Goal: Task Accomplishment & Management: Manage account settings

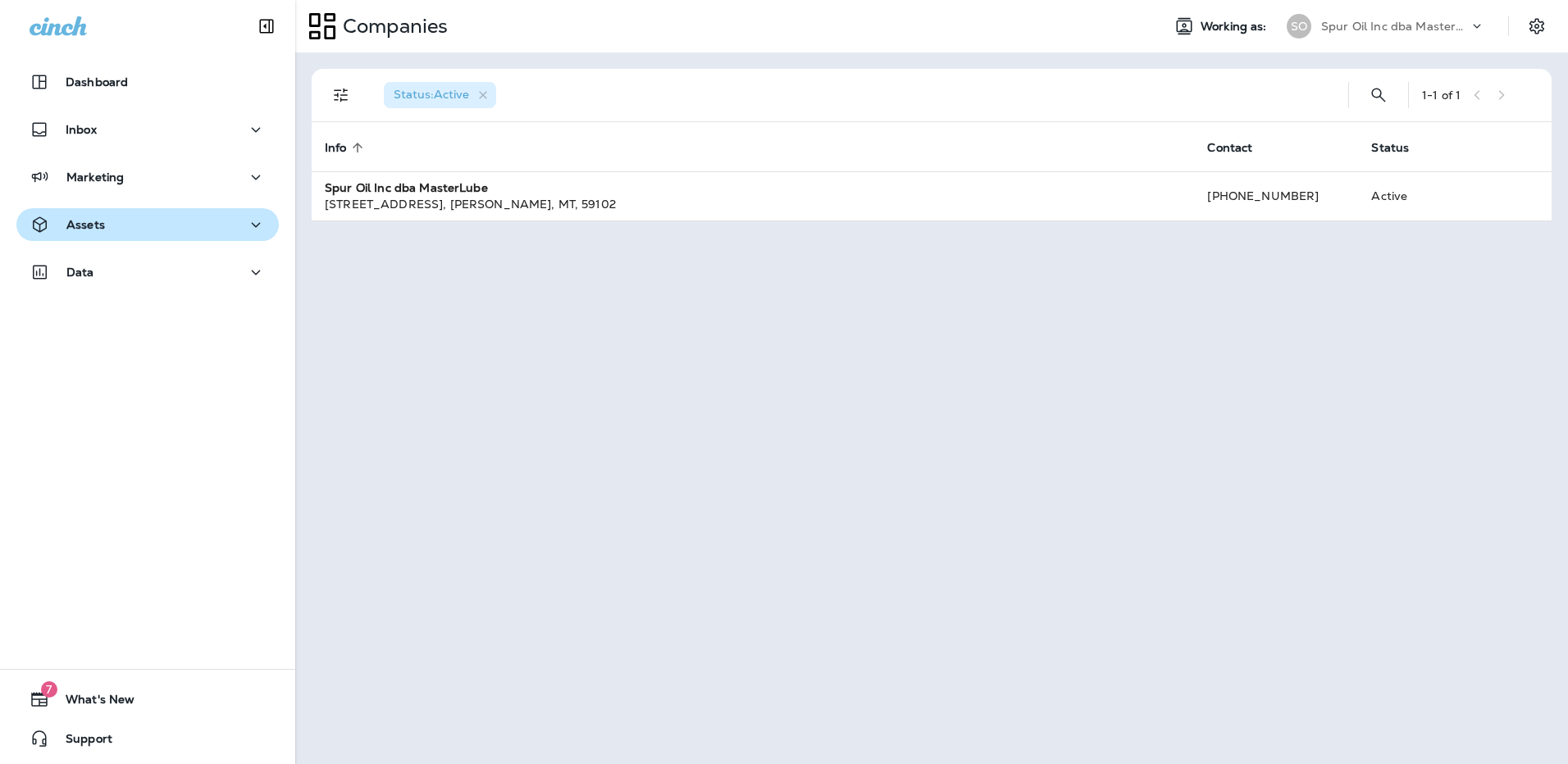
click at [163, 224] on div "Assets" at bounding box center [147, 225] width 236 height 21
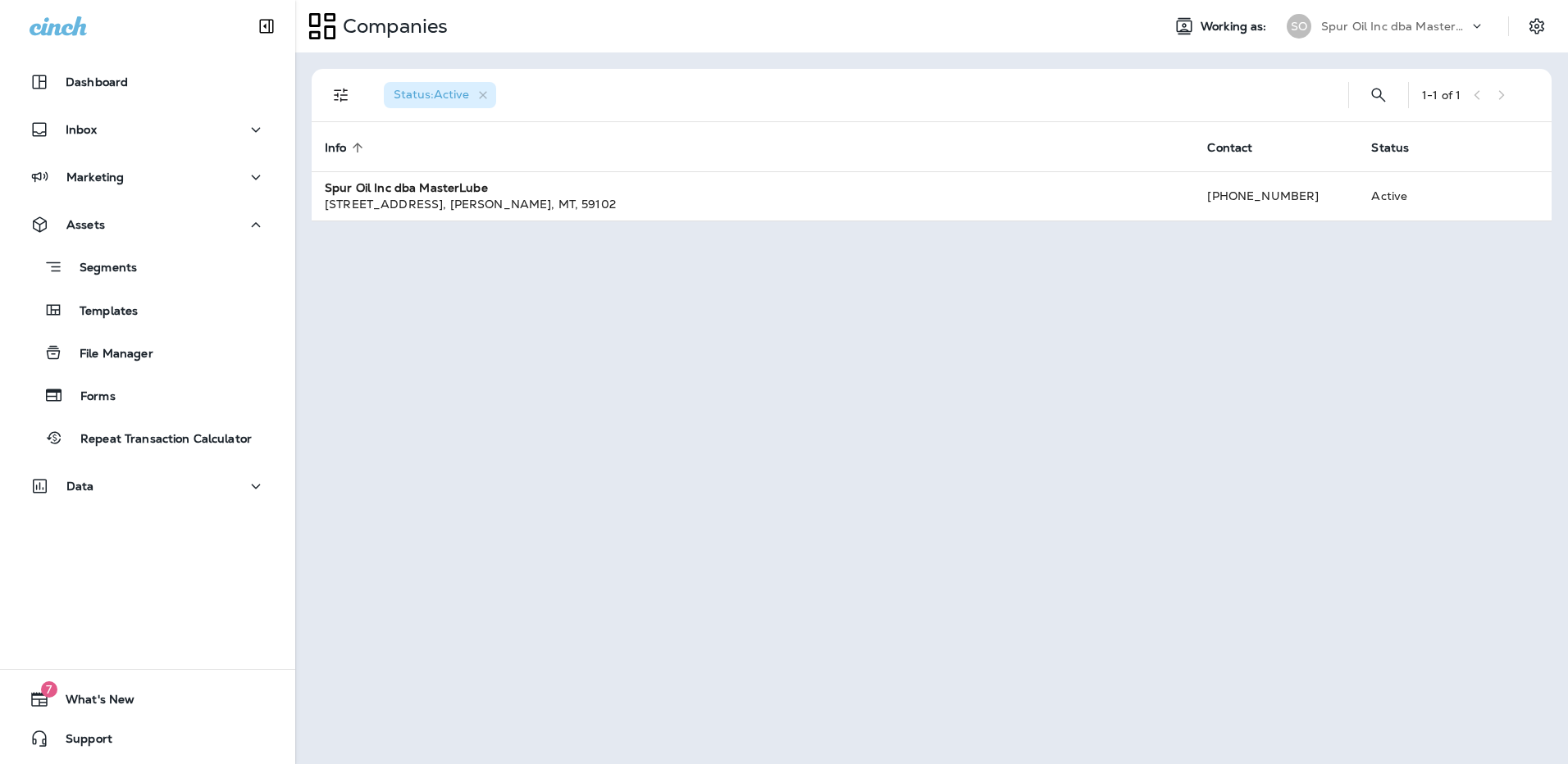
click at [124, 154] on div "Dashboard Inbox Marketing Assets Segments Templates File Manager Forms Repeat T…" at bounding box center [148, 287] width 296 height 476
click at [122, 161] on button "Marketing" at bounding box center [147, 177] width 263 height 33
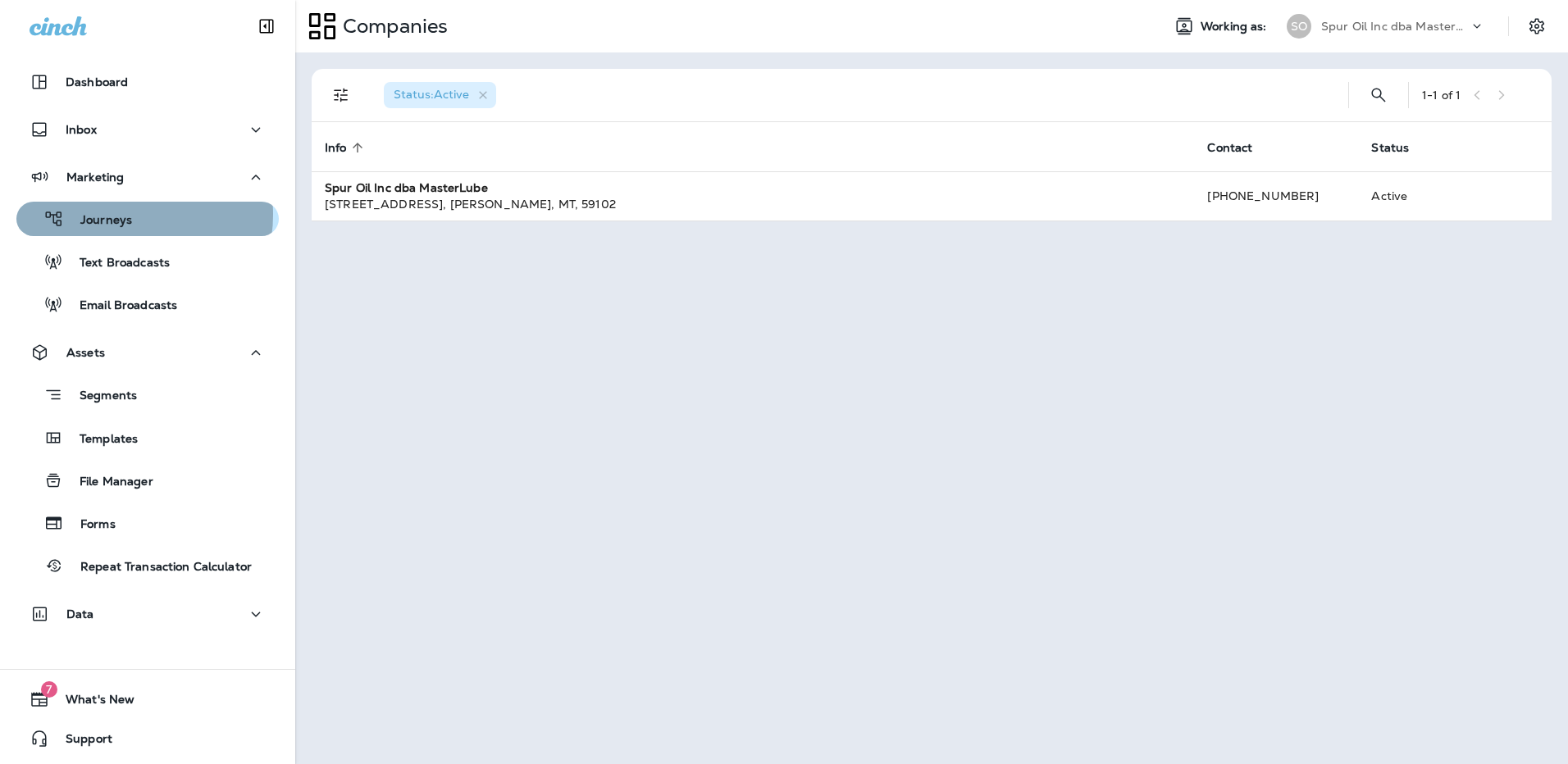
click at [124, 215] on p "Journeys" at bounding box center [98, 221] width 68 height 16
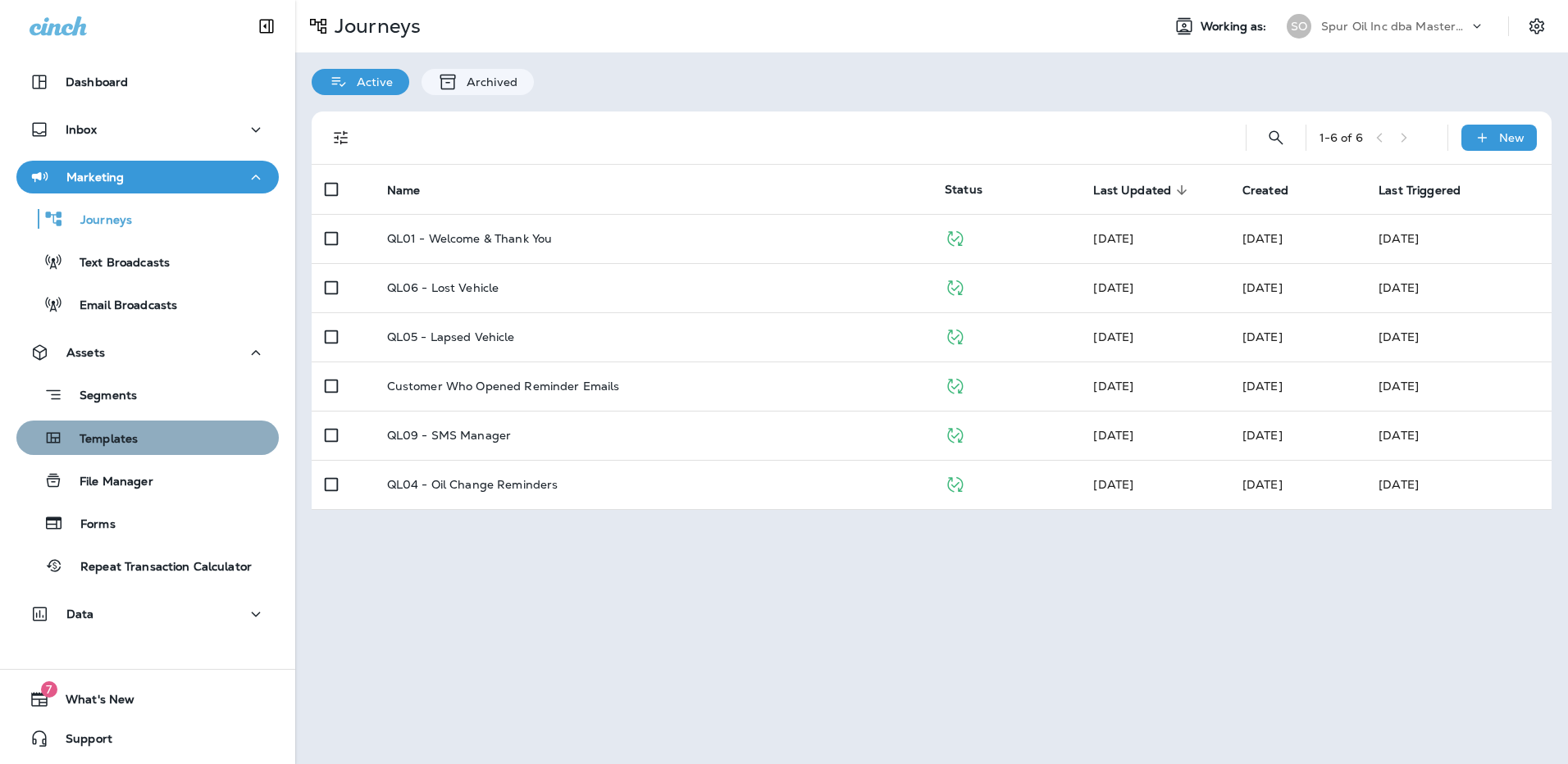
click at [164, 438] on div "Templates" at bounding box center [147, 438] width 249 height 24
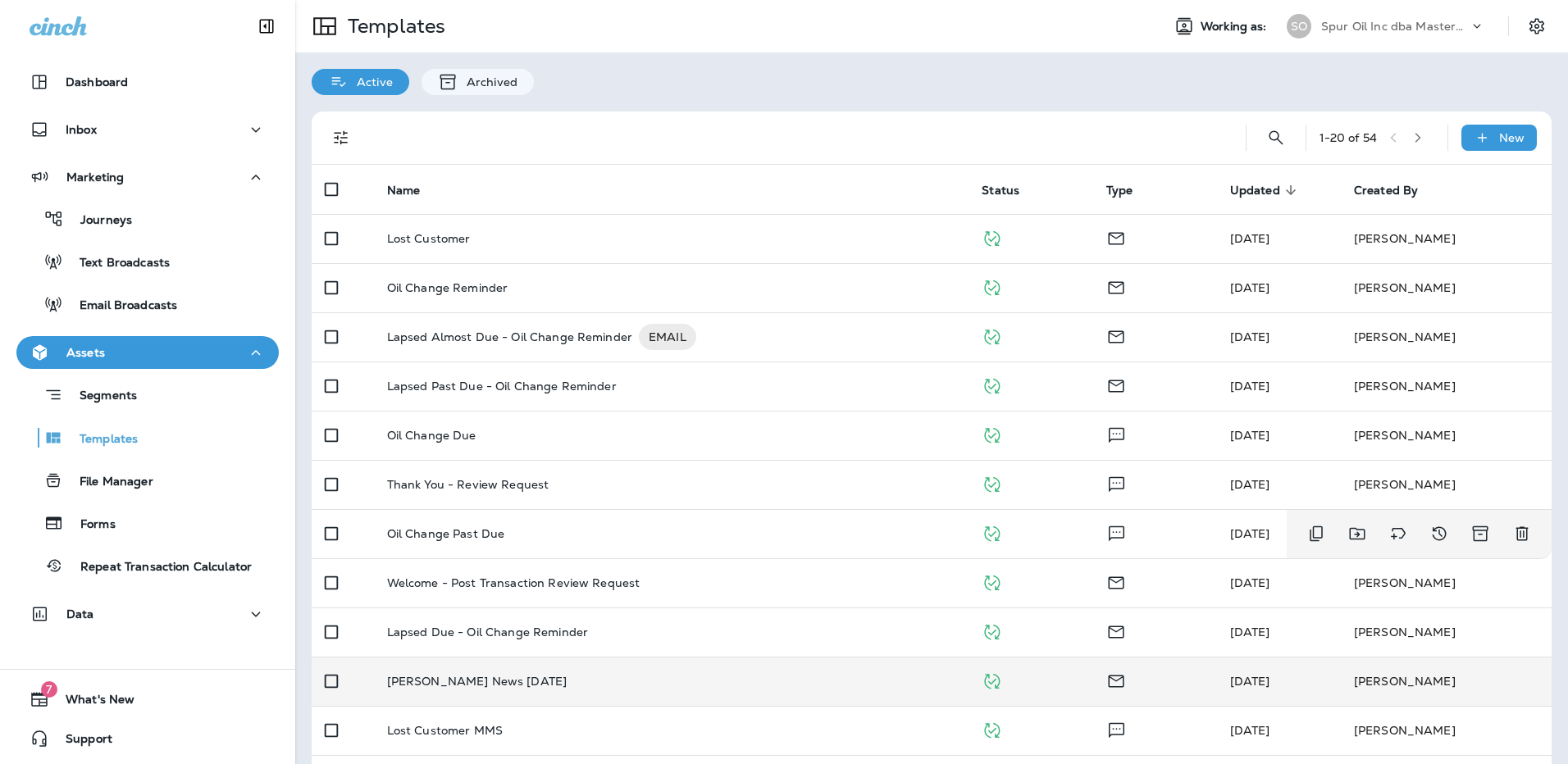
scroll to position [246, 0]
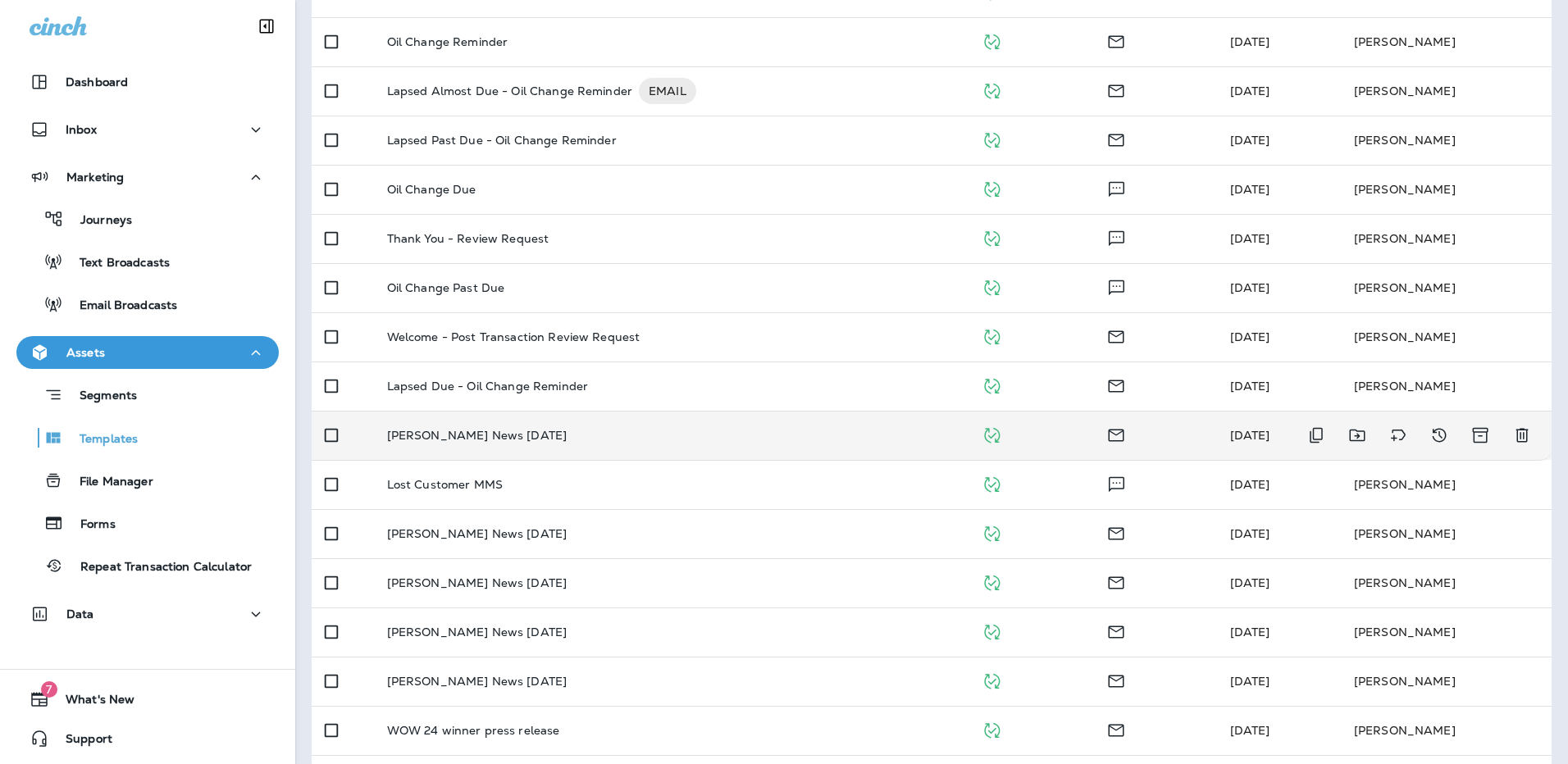
click at [577, 445] on td "[PERSON_NAME] News [DATE]" at bounding box center [671, 436] width 596 height 49
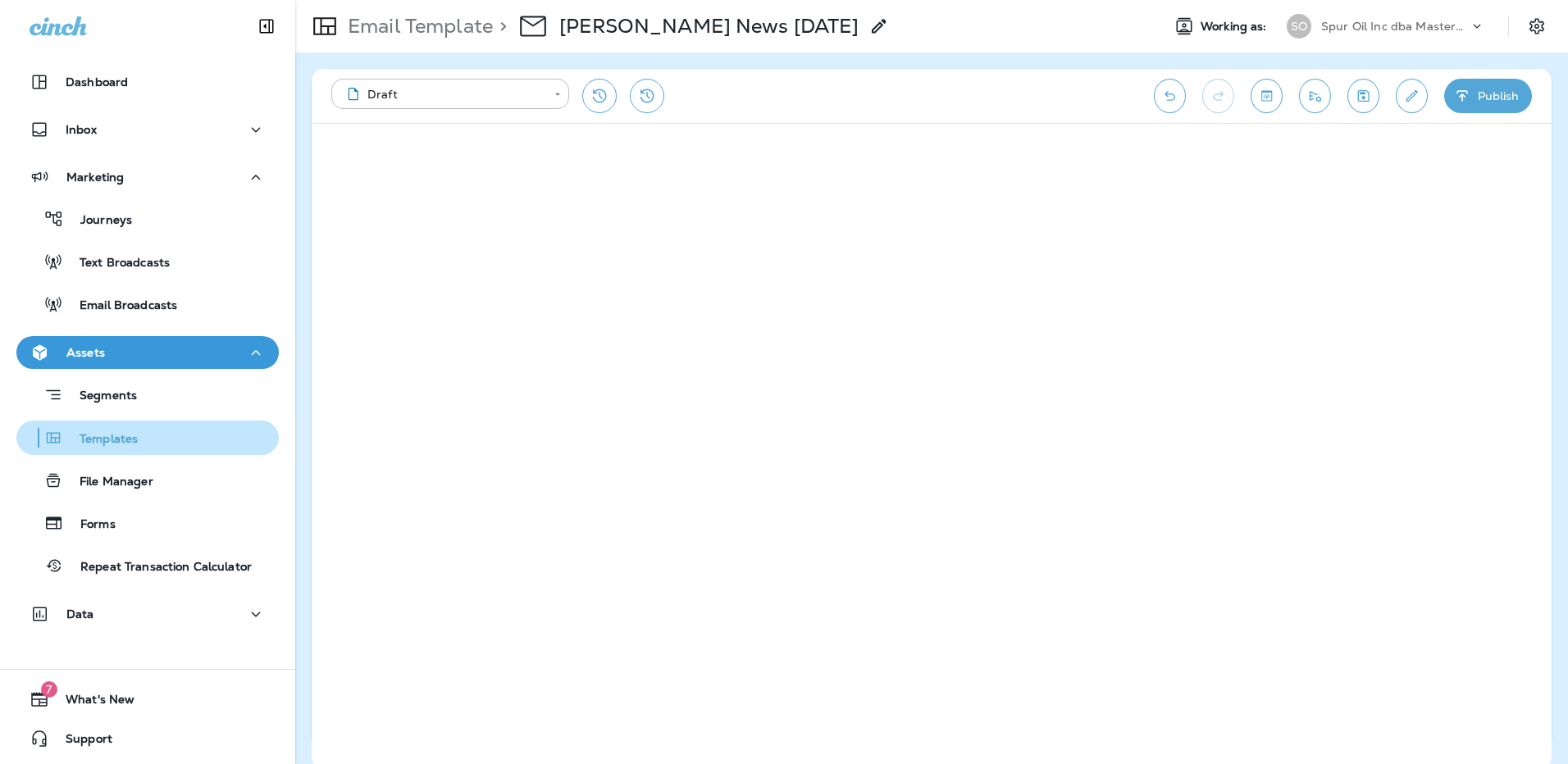
click at [207, 437] on div "Templates" at bounding box center [147, 438] width 249 height 24
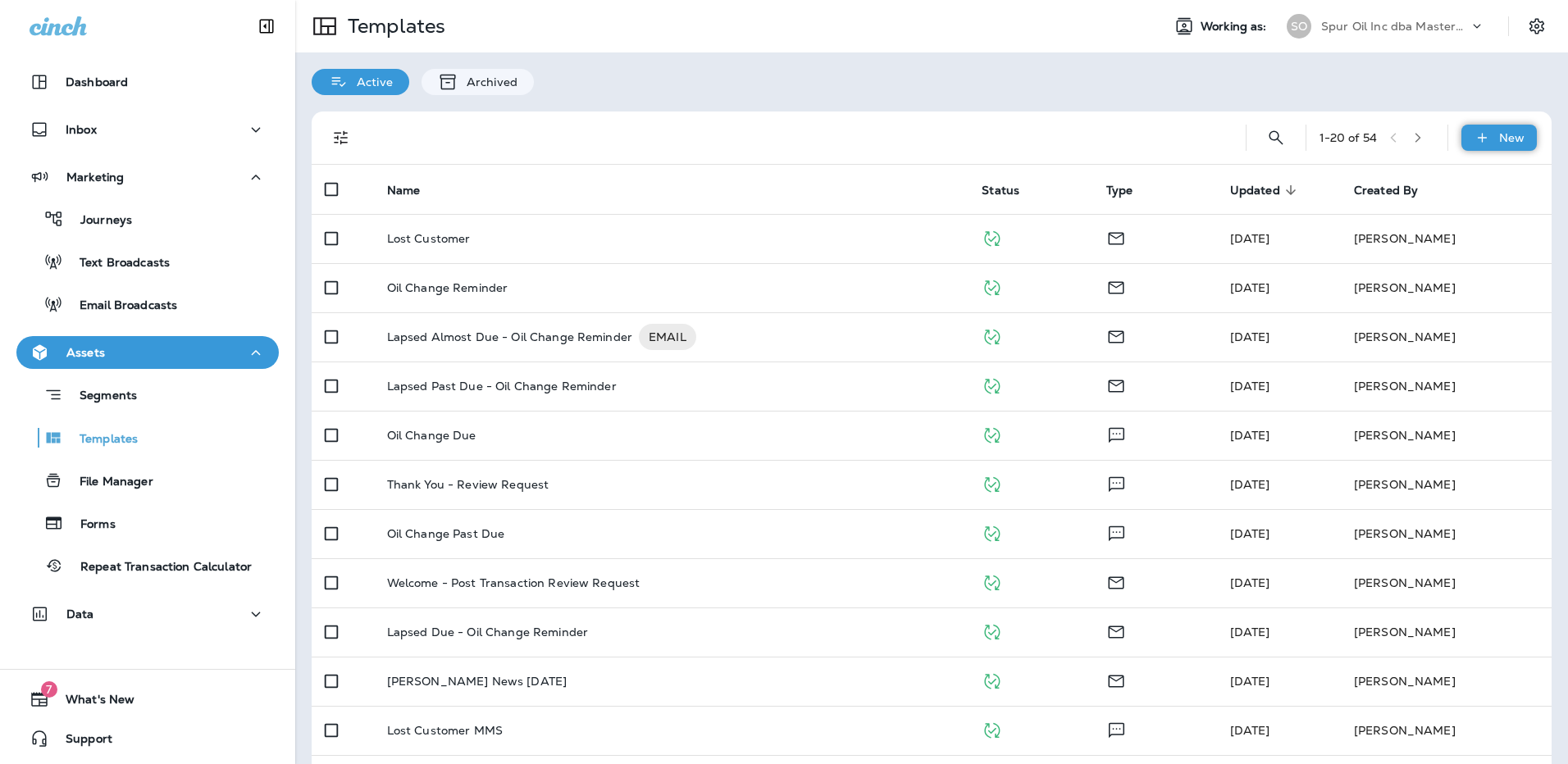
click at [1462, 131] on div "New" at bounding box center [1499, 137] width 75 height 26
click at [1469, 189] on li "New Template" at bounding box center [1488, 181] width 138 height 40
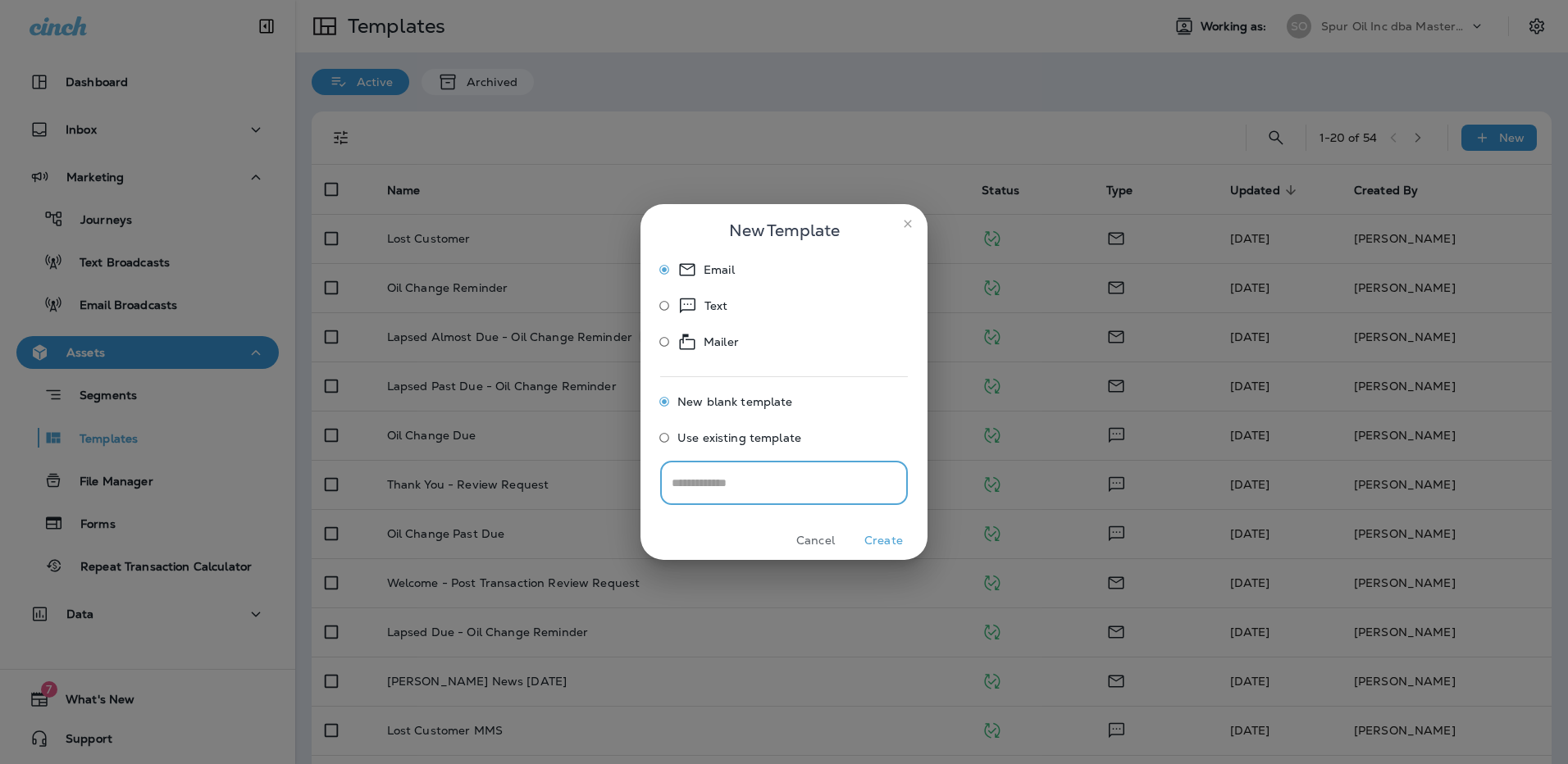
click at [725, 483] on input "text" at bounding box center [784, 483] width 248 height 43
type input "**********"
click at [880, 533] on button "Create" at bounding box center [883, 540] width 61 height 25
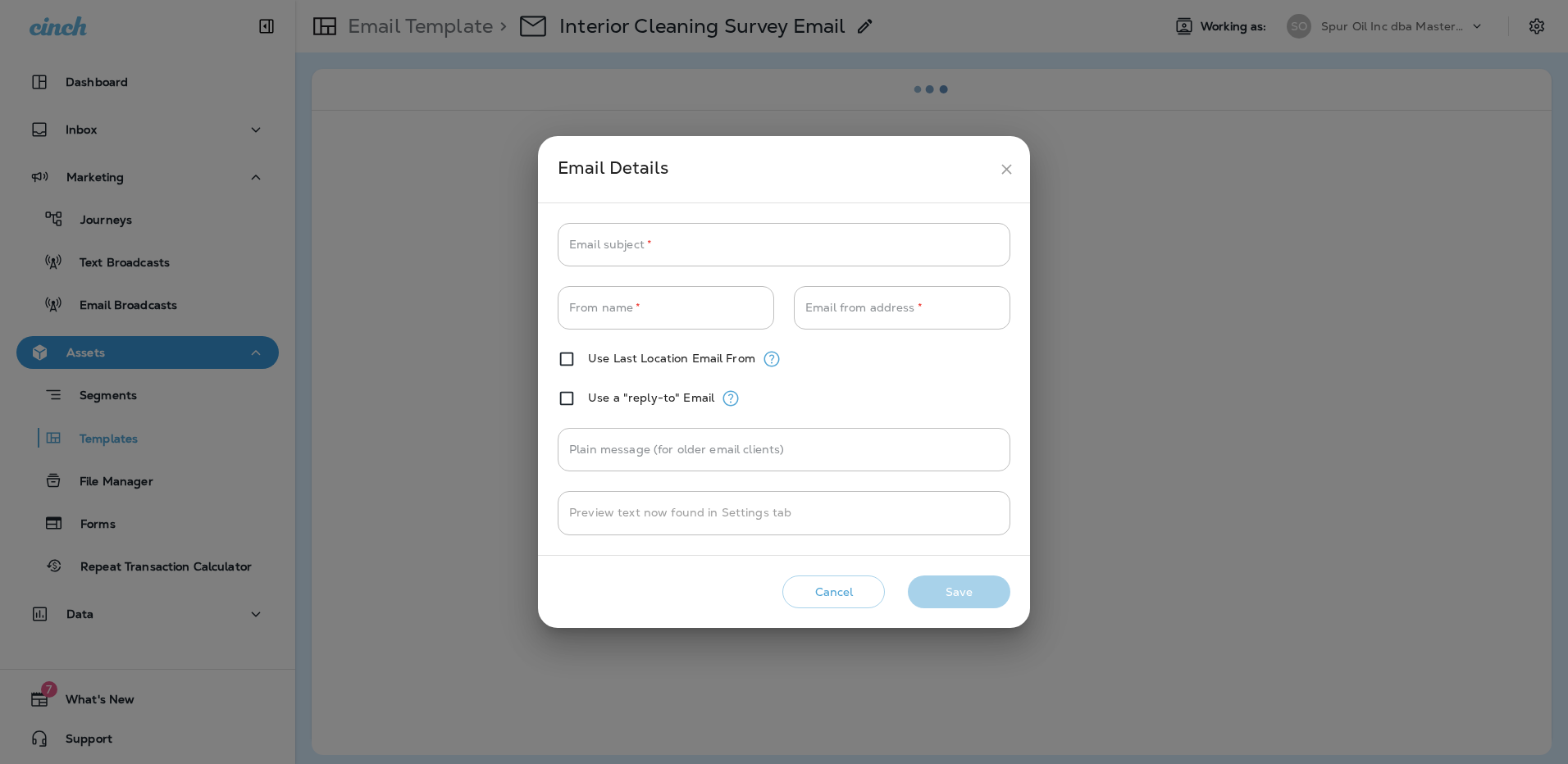
type input "**********"
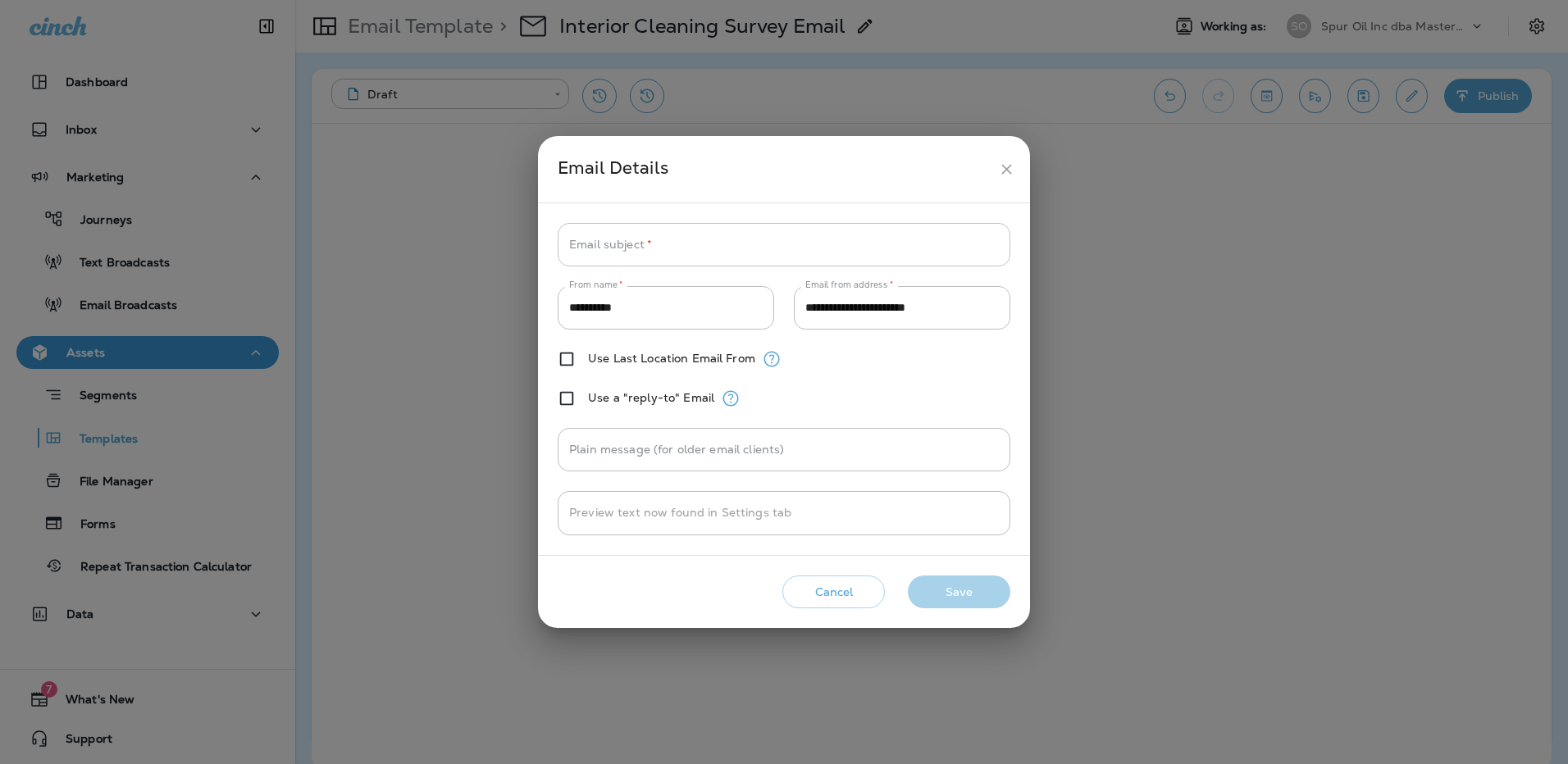
click at [650, 232] on input "Email subject   *" at bounding box center [784, 245] width 453 height 43
click at [736, 239] on input "Email subject   *" at bounding box center [784, 245] width 453 height 43
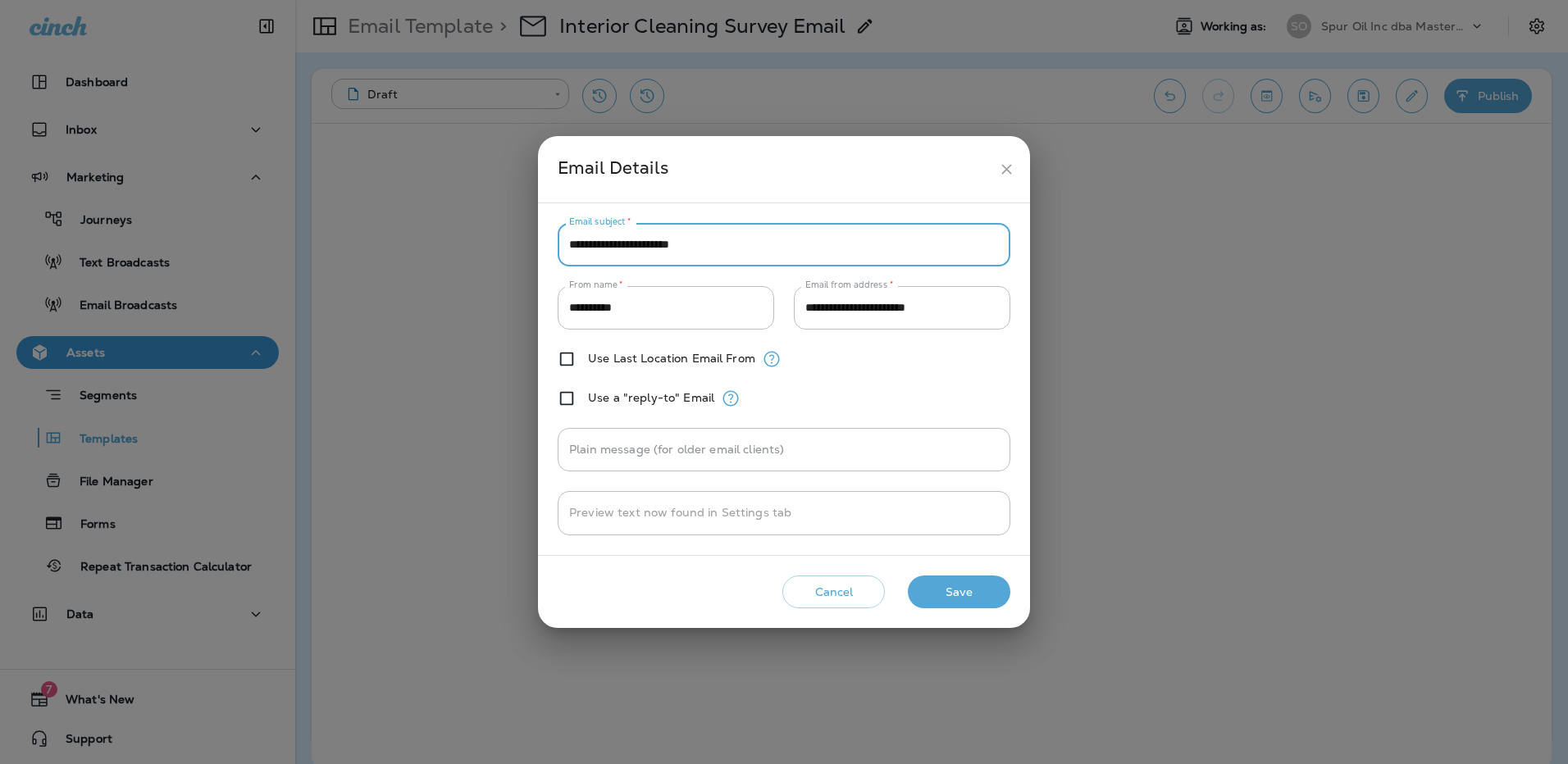
type input "**********"
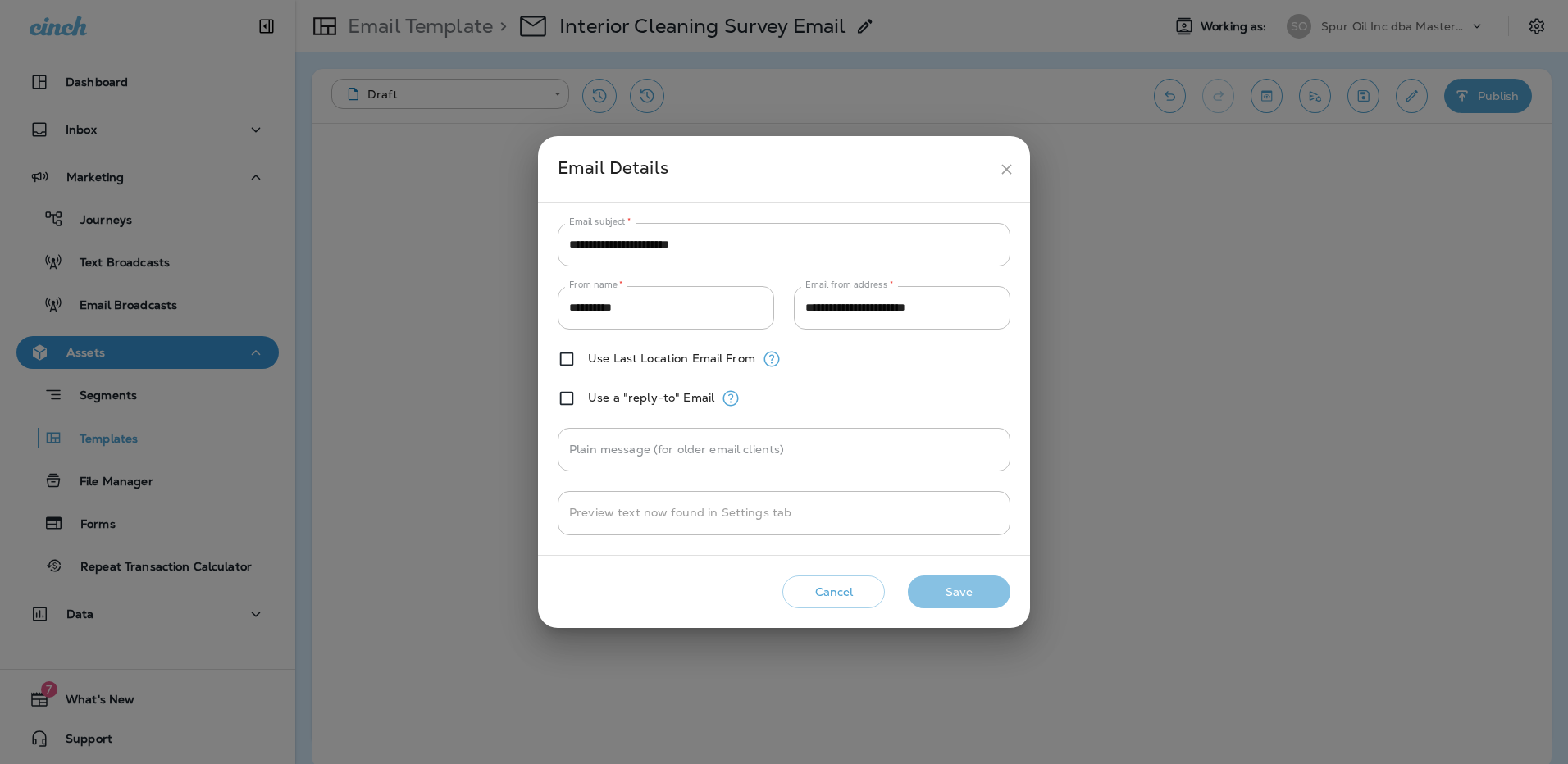
click at [954, 584] on button "Save" at bounding box center [959, 593] width 103 height 34
